Goal: Information Seeking & Learning: Learn about a topic

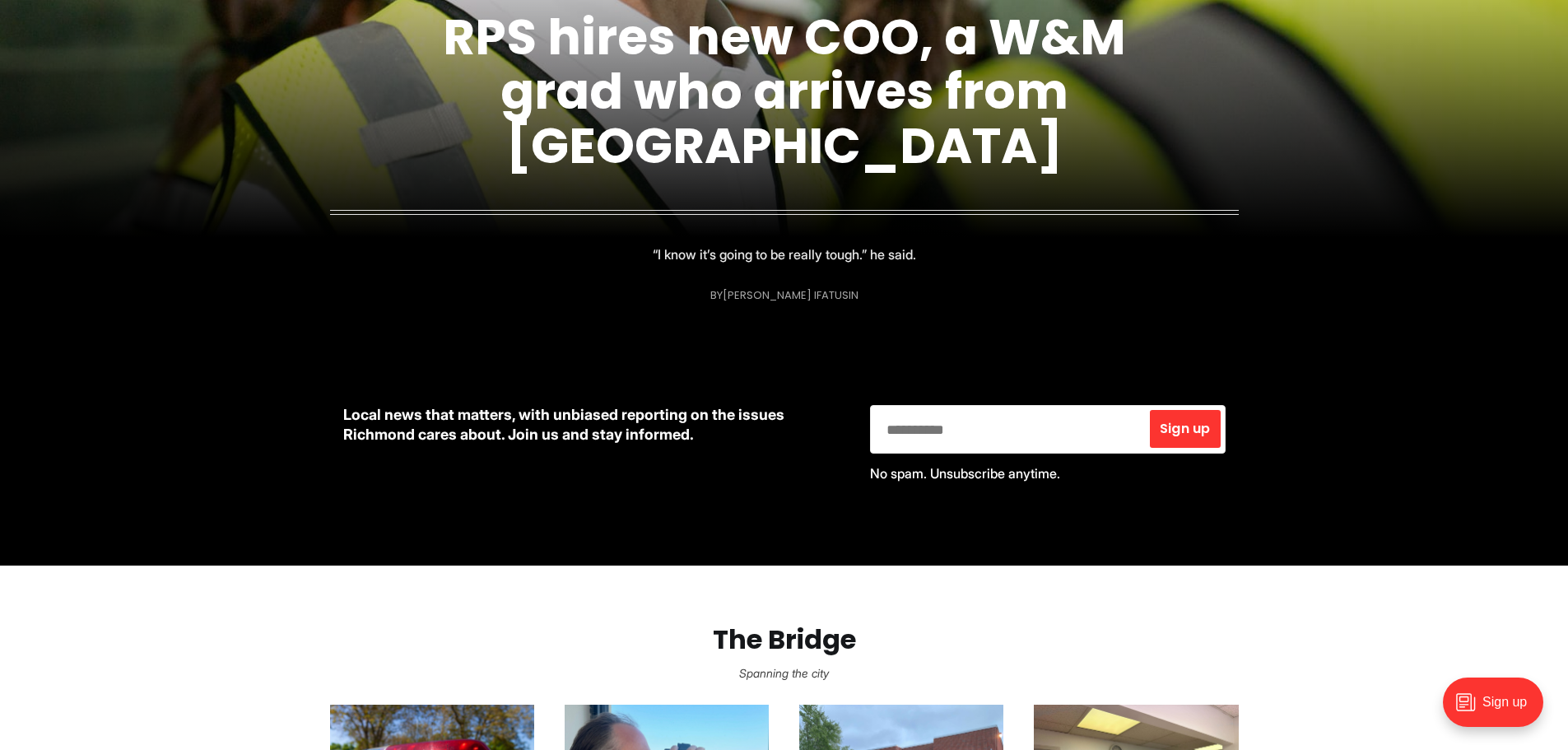
scroll to position [823, 0]
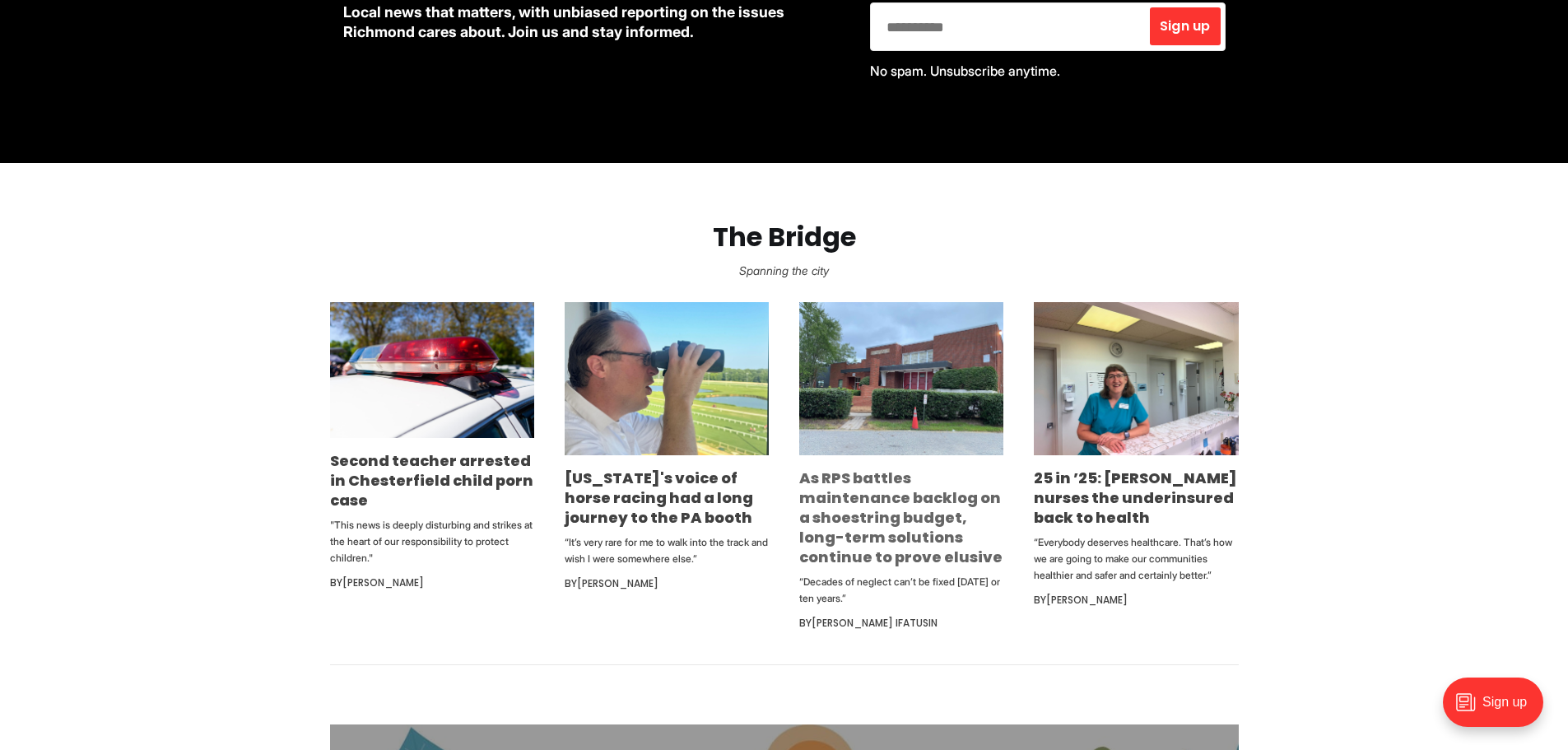
click at [908, 546] on link "As RPS battles maintenance backlog on a shoestring budget, long-term solutions …" at bounding box center [900, 517] width 203 height 99
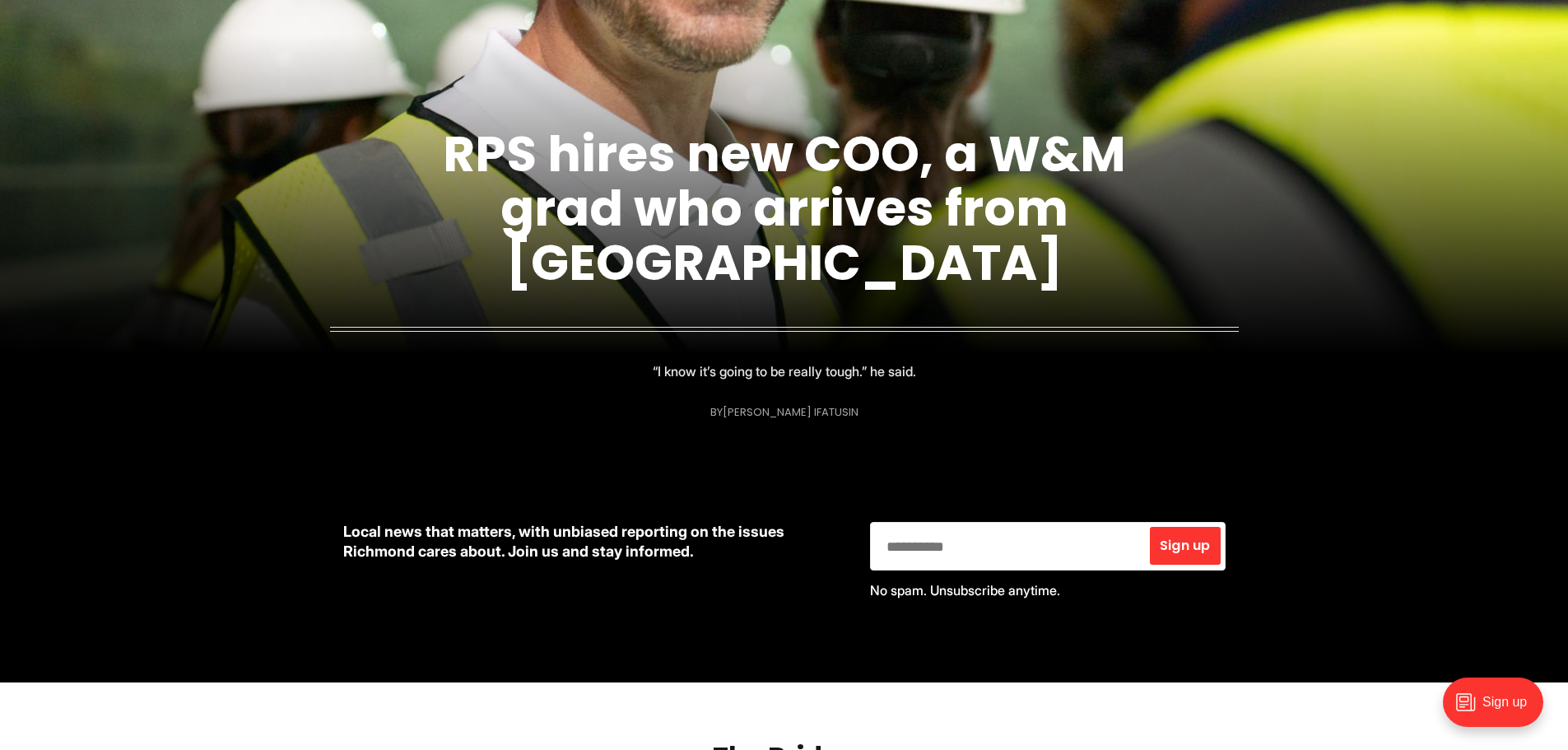
scroll to position [165, 0]
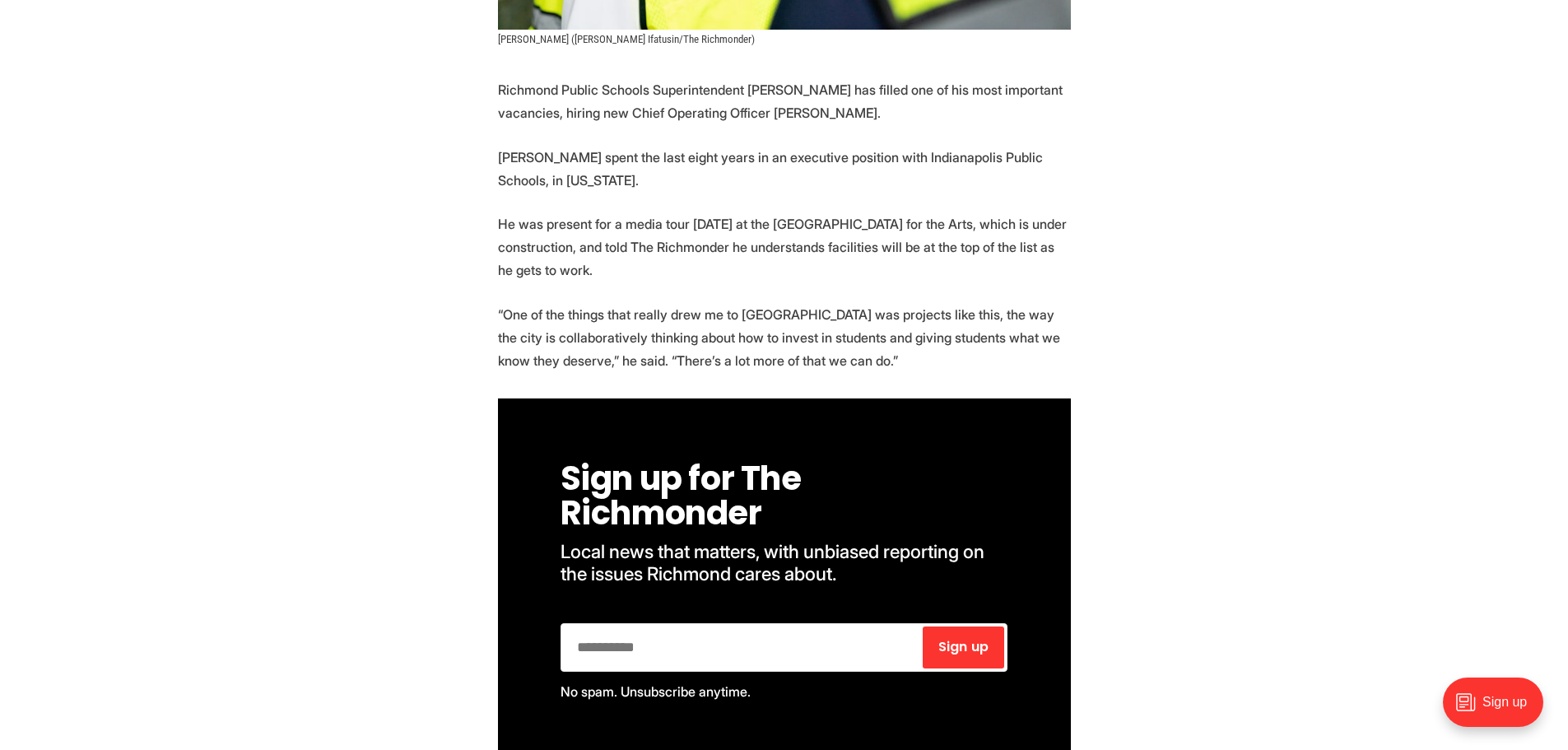
scroll to position [906, 0]
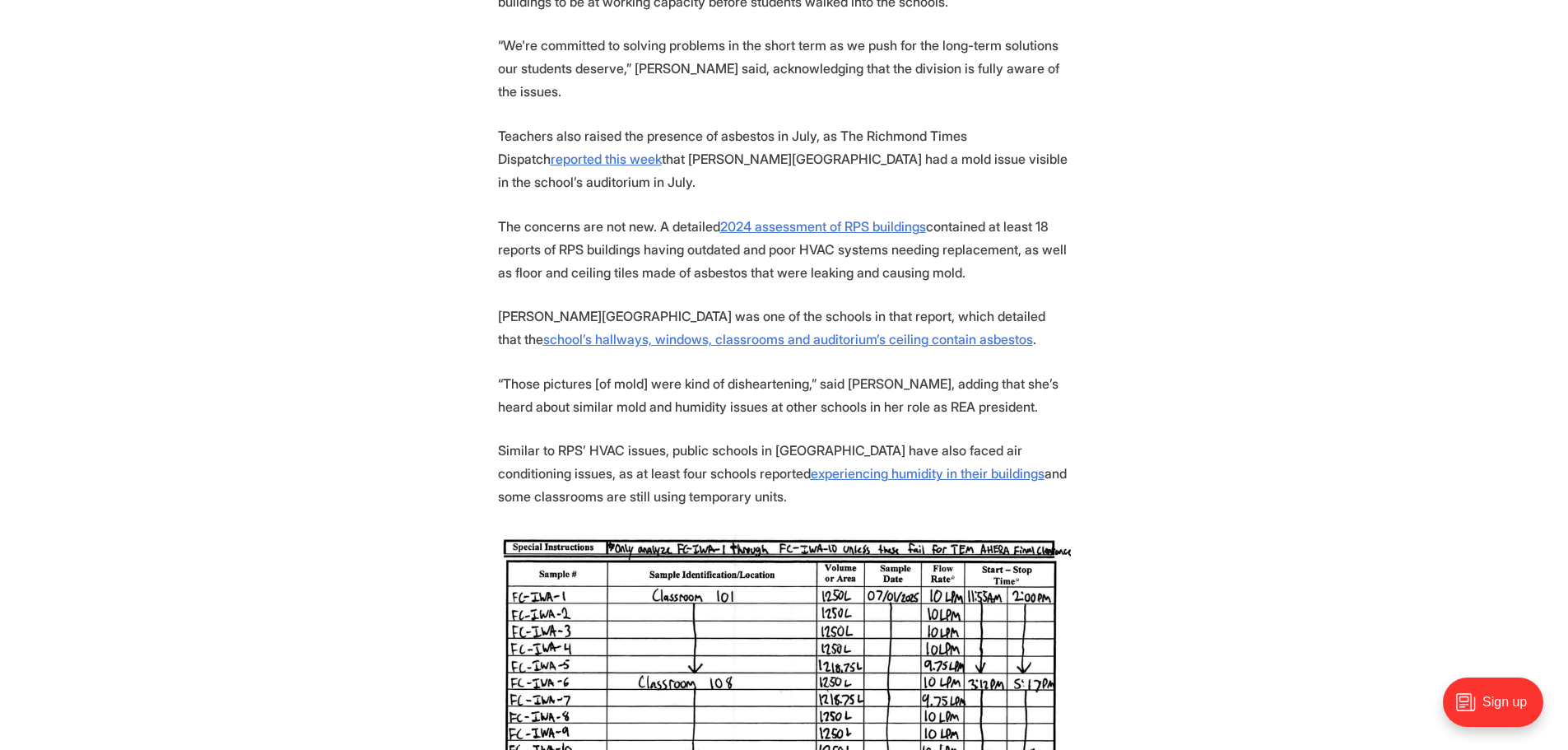
scroll to position [1810, 0]
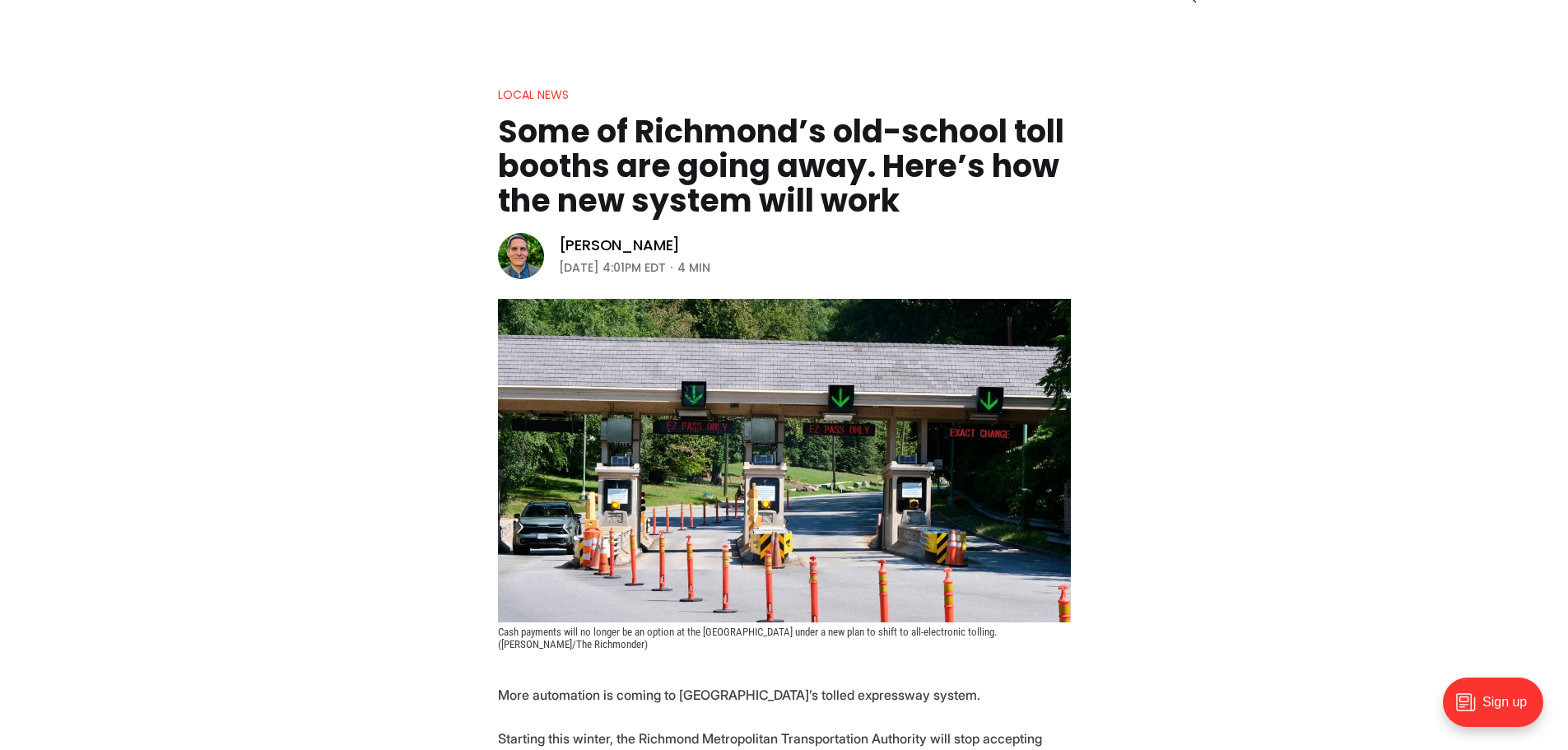
scroll to position [87, 0]
